Goal: Information Seeking & Learning: Learn about a topic

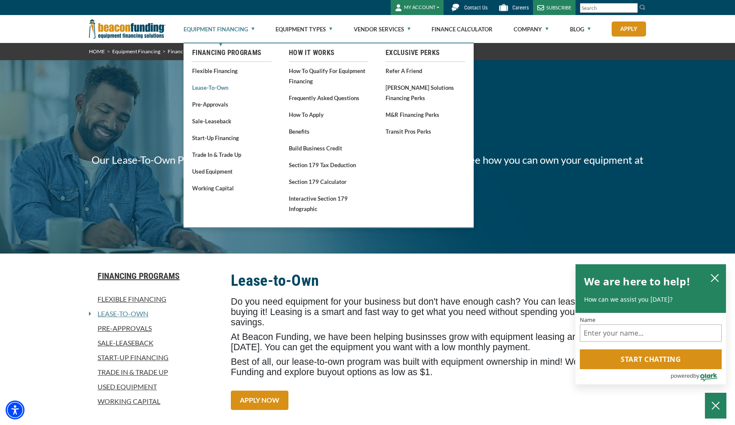
click at [221, 86] on link "Lease-To-Own" at bounding box center [231, 87] width 79 height 11
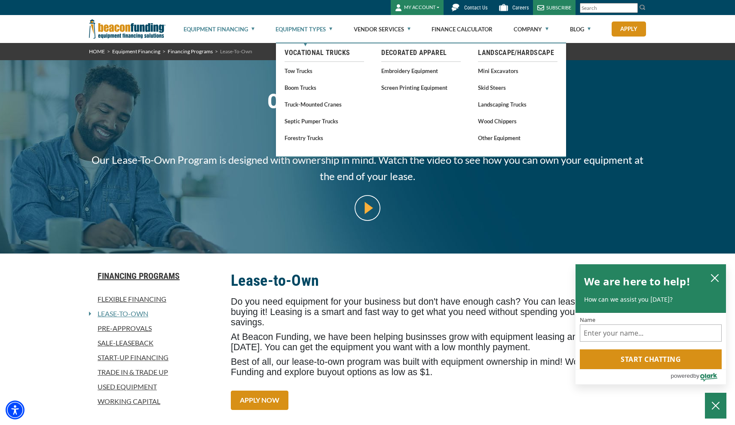
click at [317, 32] on link "Equipment Types" at bounding box center [303, 28] width 57 height 27
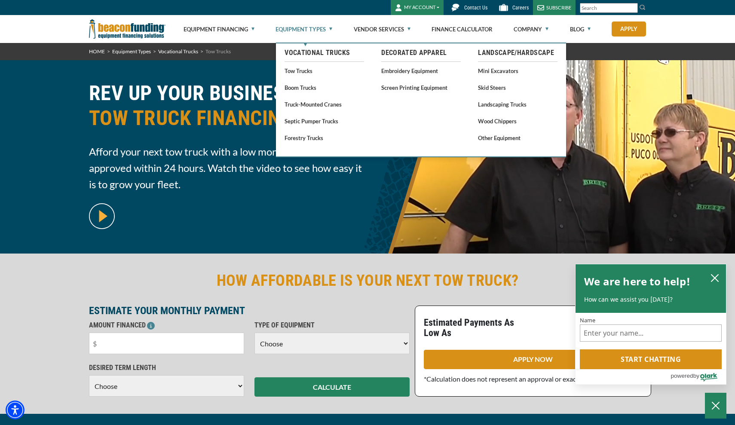
click at [302, 28] on link "Equipment Types" at bounding box center [303, 28] width 57 height 27
